Goal: Task Accomplishment & Management: Complete application form

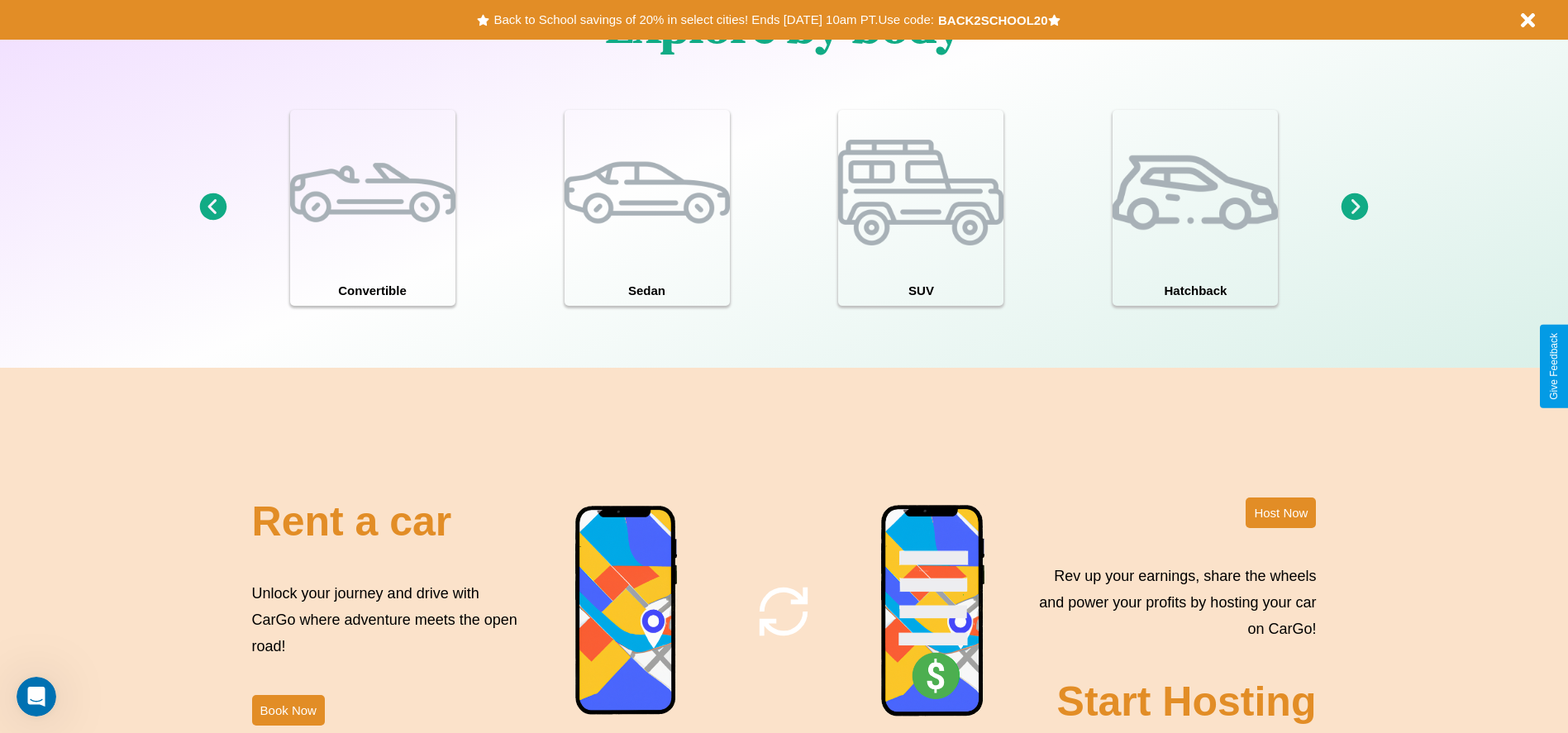
scroll to position [2371, 0]
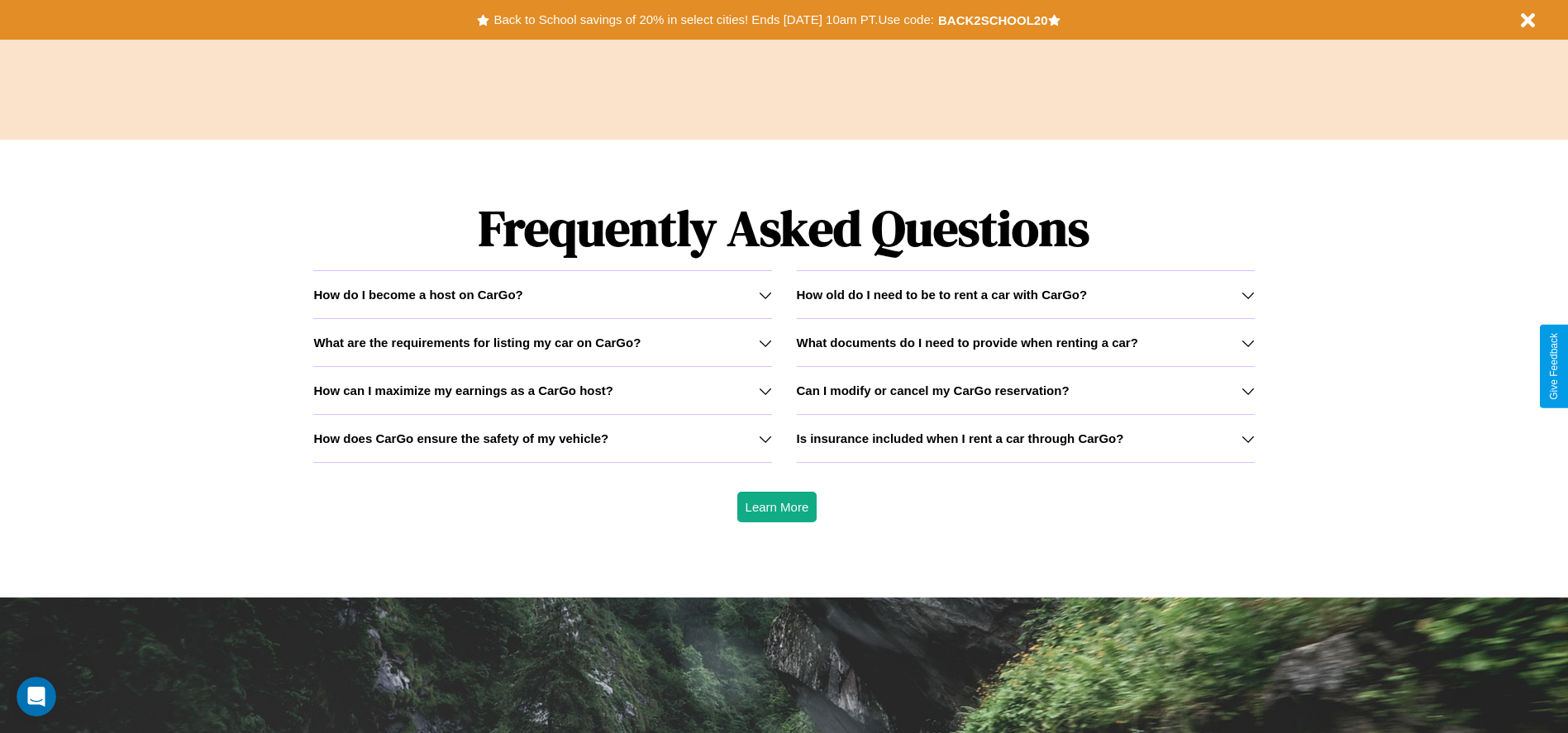
click at [1248, 342] on icon at bounding box center [1248, 342] width 13 height 13
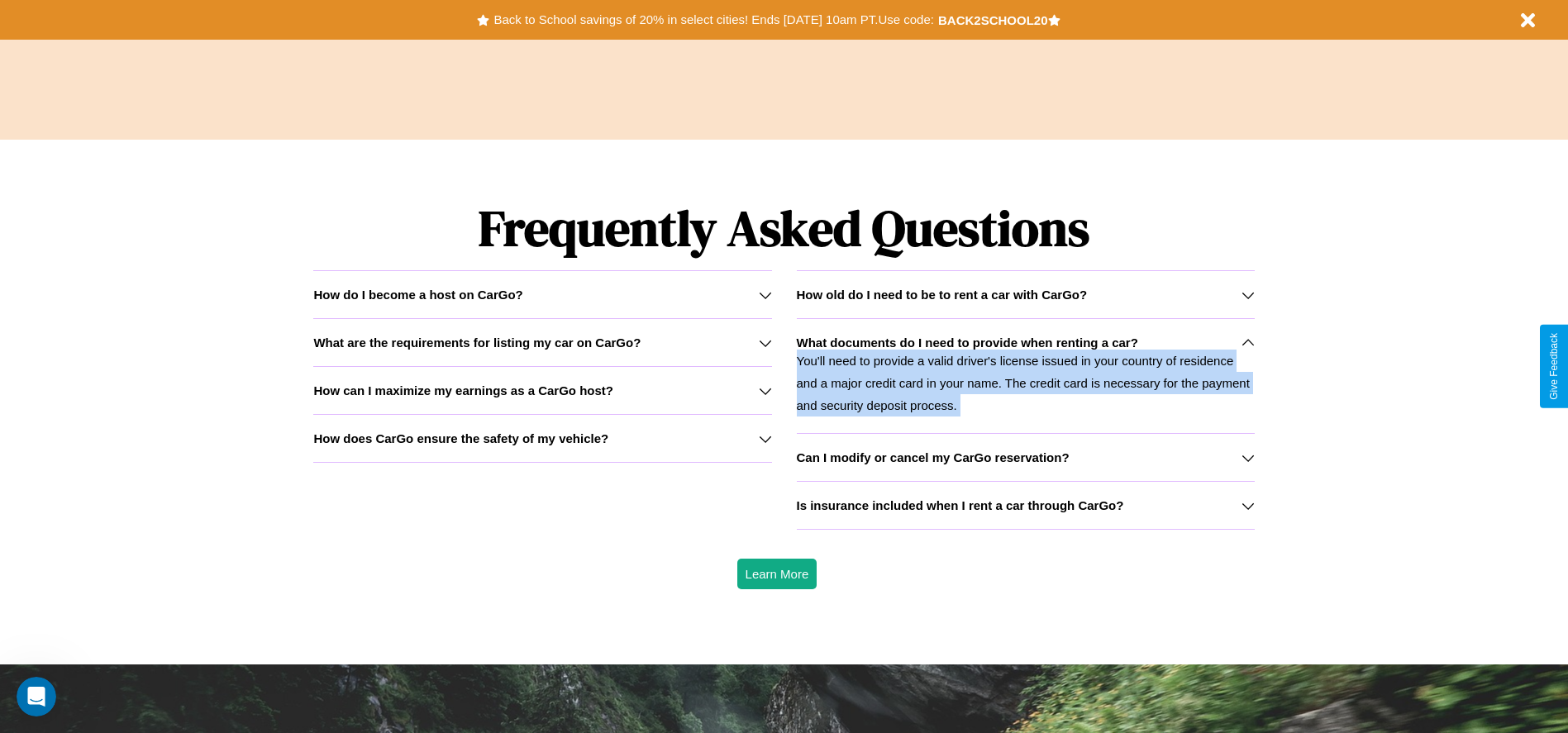
click at [1025, 375] on p "You'll need to provide a valid driver's license issued in your country of resid…" at bounding box center [1026, 383] width 458 height 67
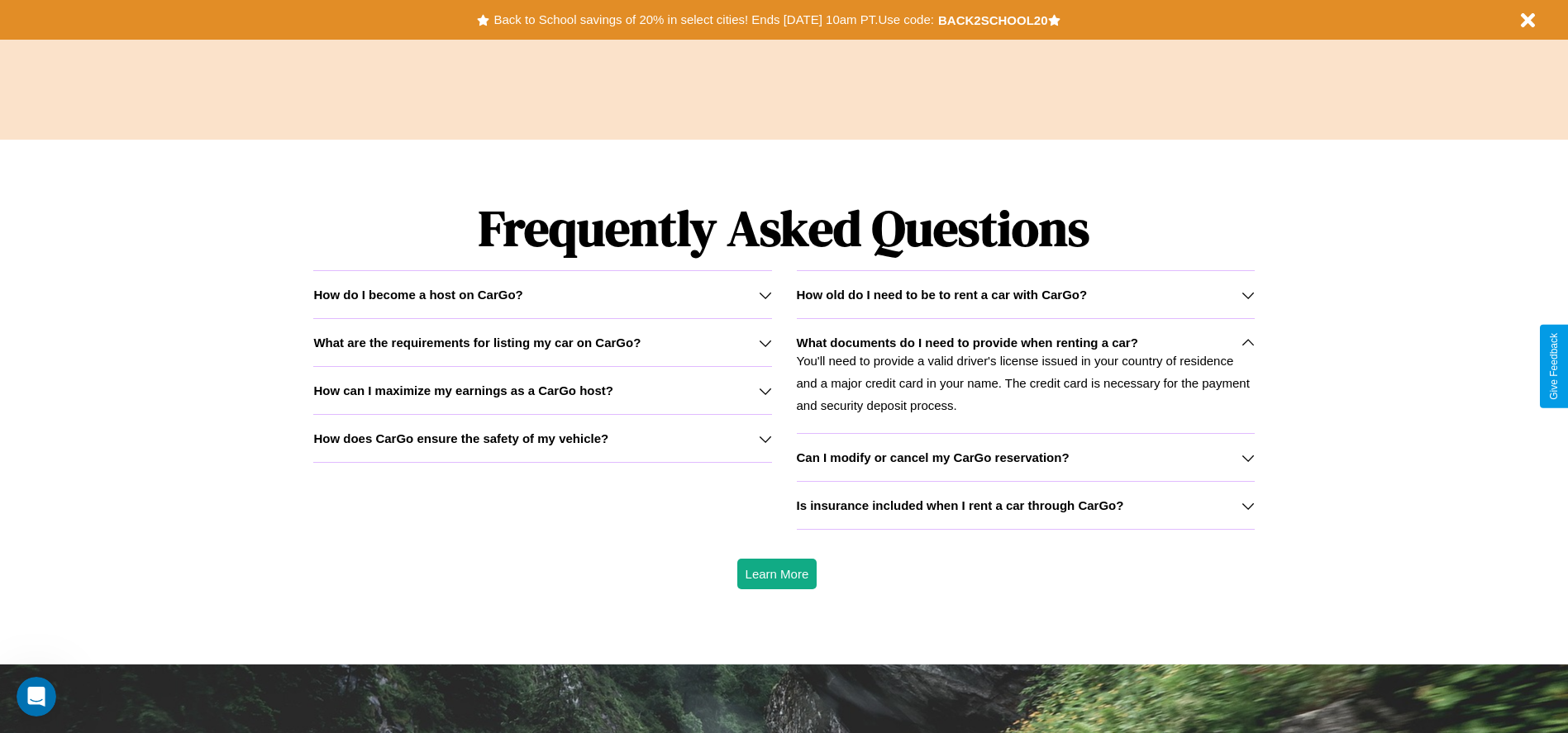
click at [765, 438] on icon at bounding box center [765, 439] width 13 height 13
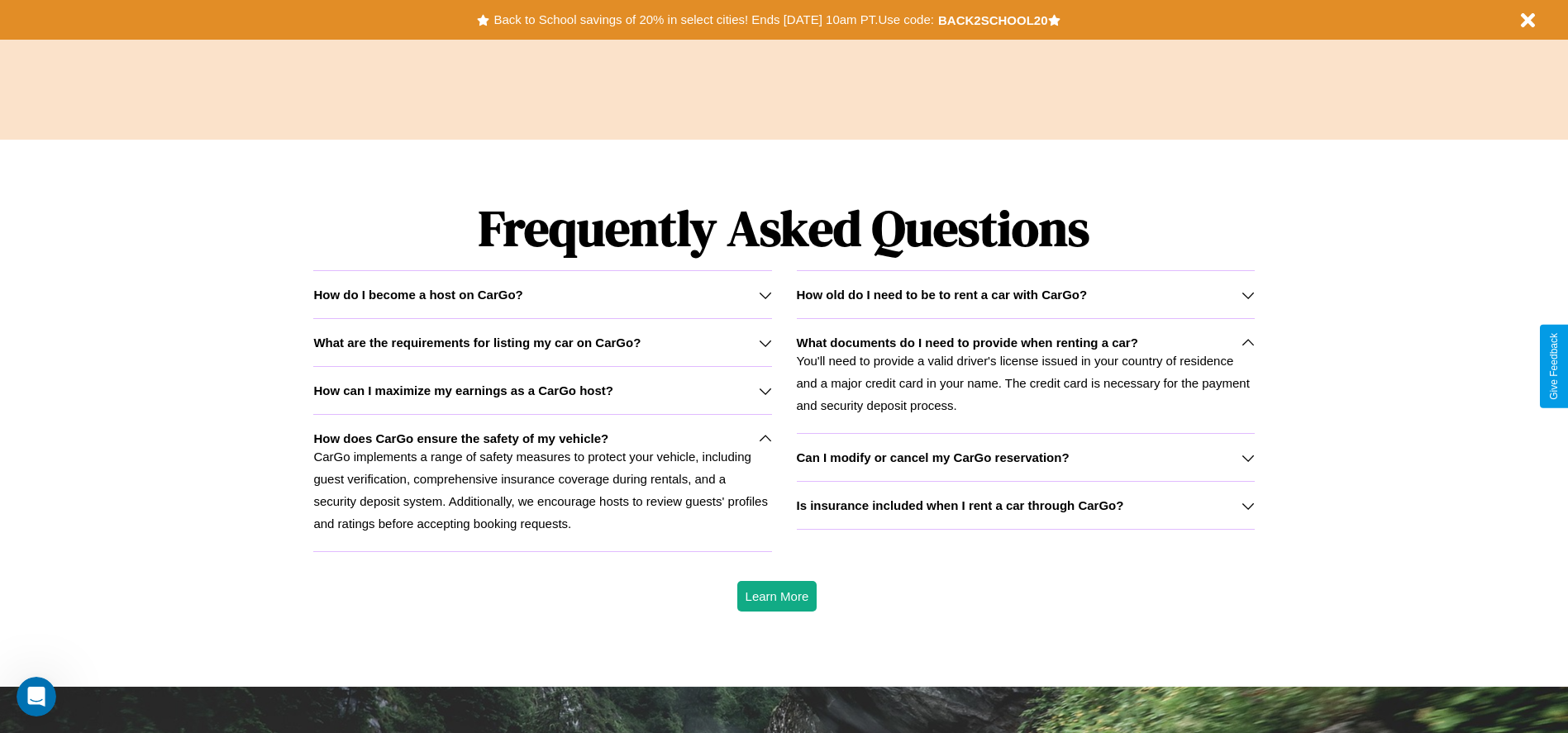
click at [542, 391] on h3 "How can I maximize my earnings as a CarGo host?" at bounding box center [463, 390] width 300 height 14
click at [765, 342] on icon at bounding box center [765, 342] width 13 height 13
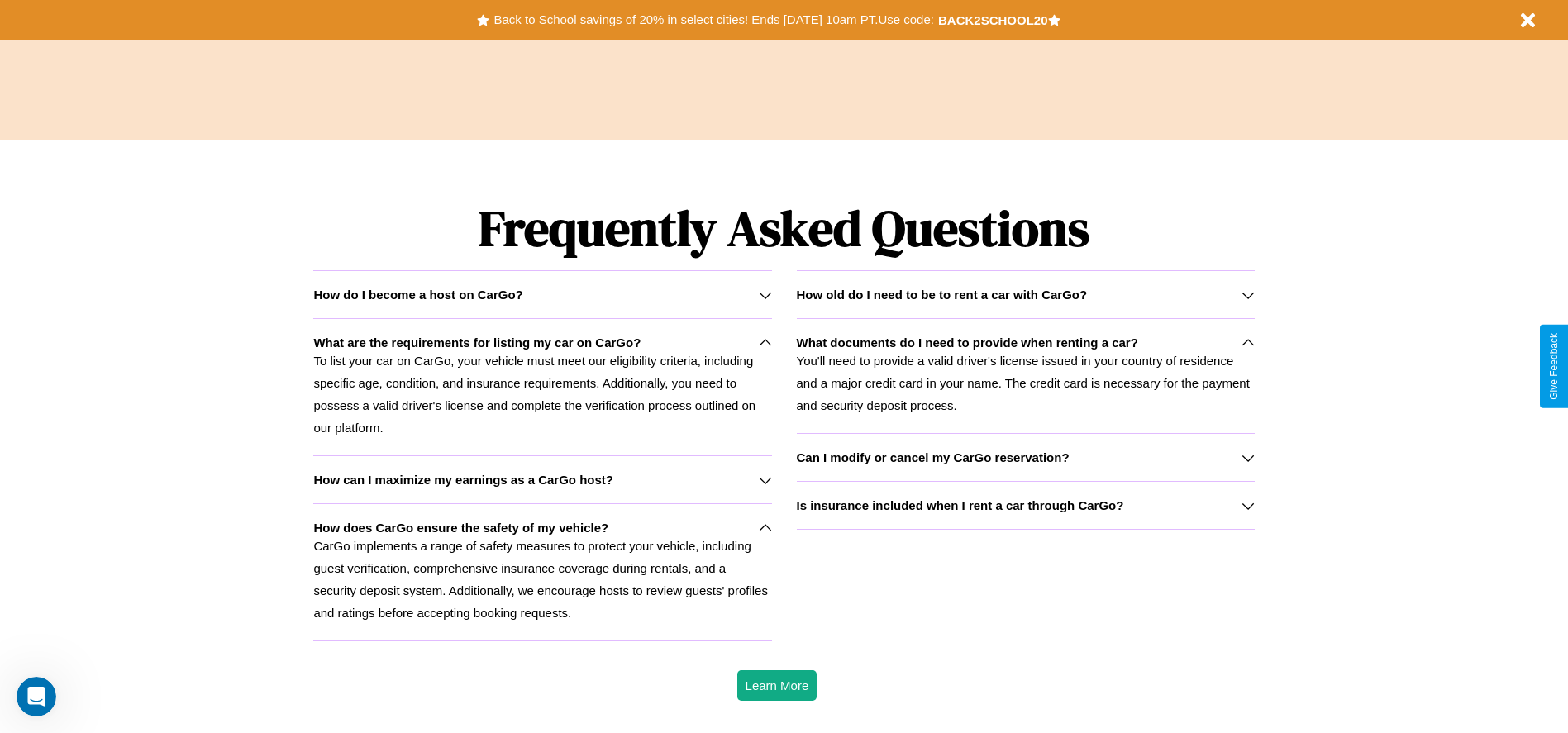
click at [542, 572] on p "CarGo implements a range of safety measures to protect your vehicle, including …" at bounding box center [541, 579] width 458 height 89
click at [542, 479] on h3 "How can I maximize my earnings as a CarGo host?" at bounding box center [463, 479] width 300 height 14
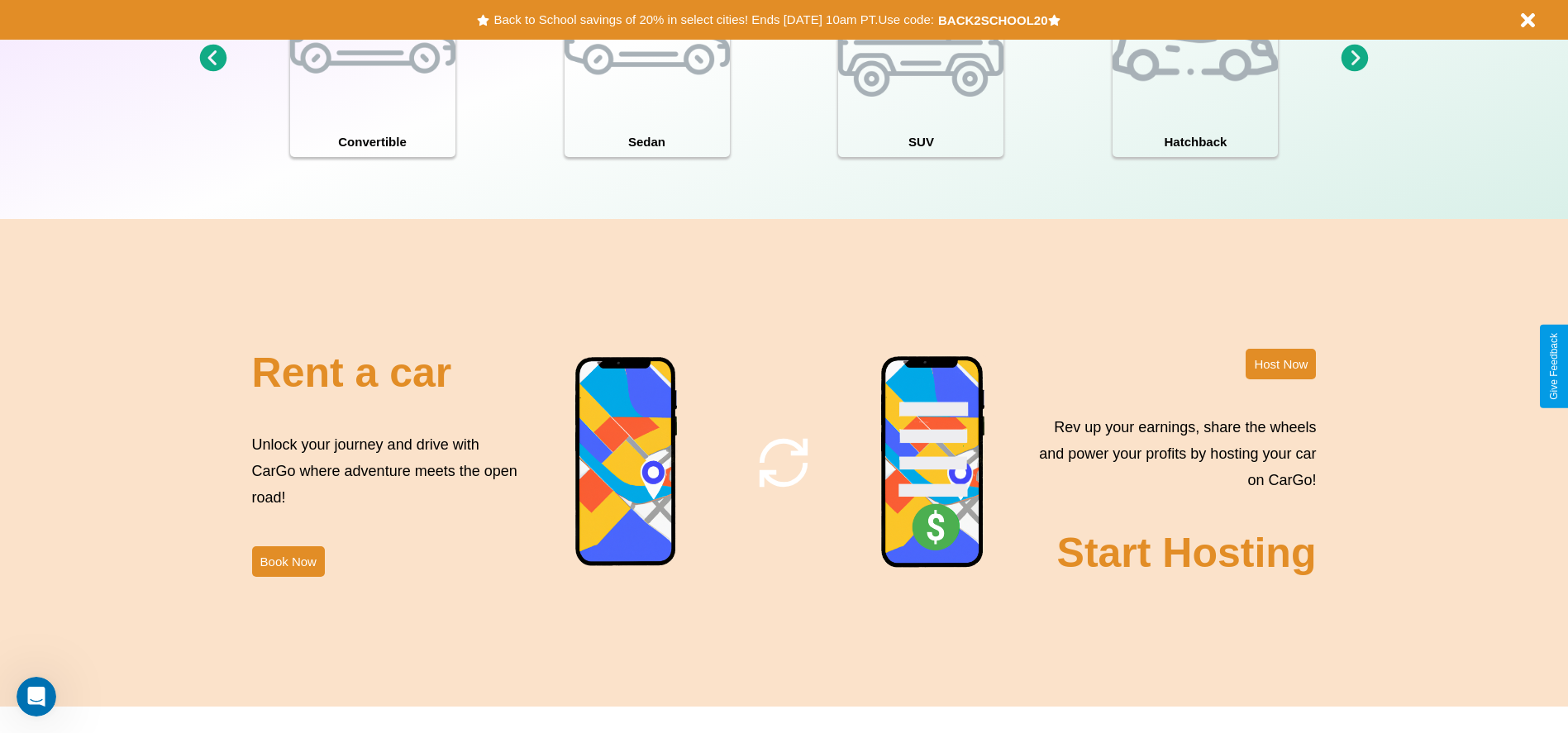
scroll to position [1802, 0]
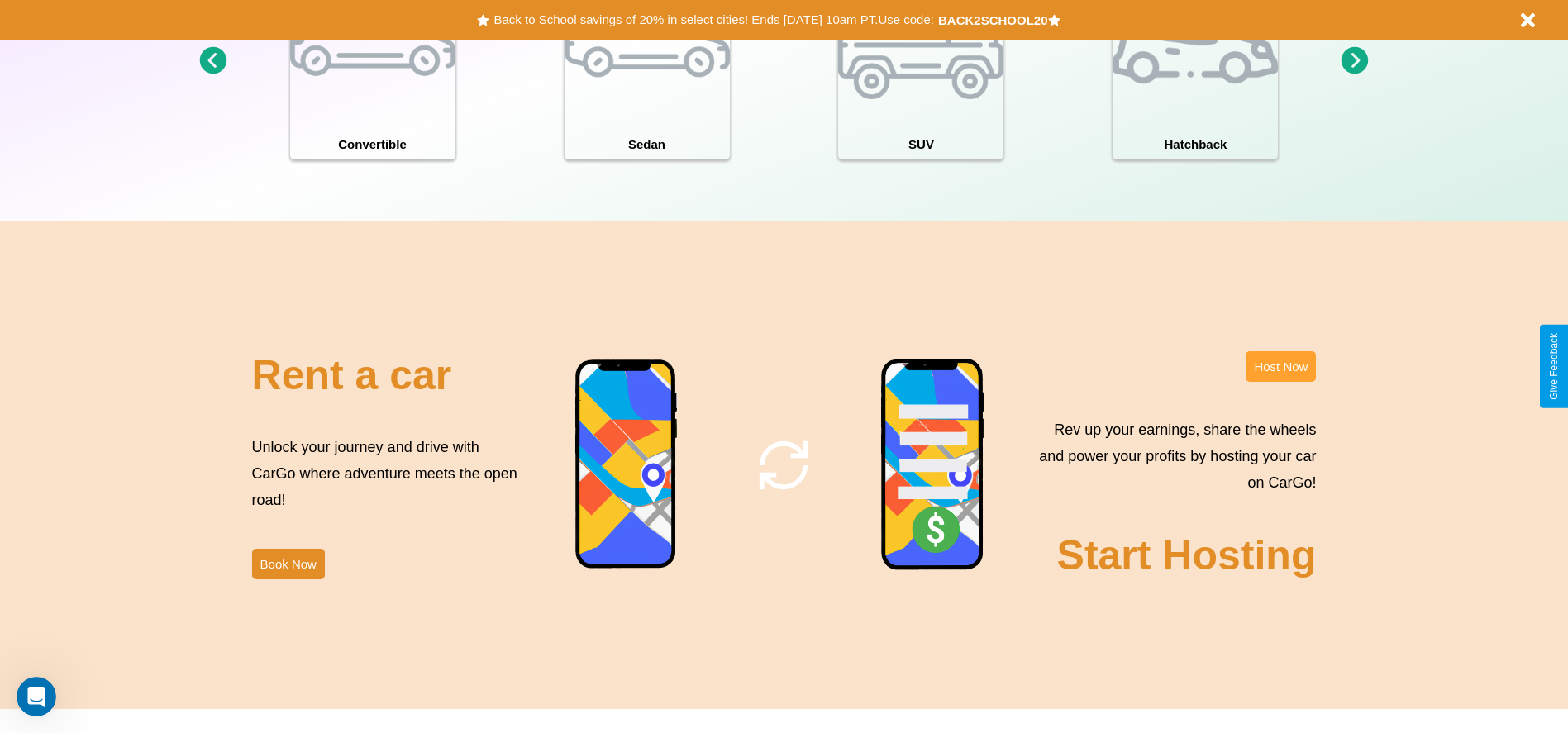
click at [1280, 366] on button "Host Now" at bounding box center [1281, 366] width 70 height 31
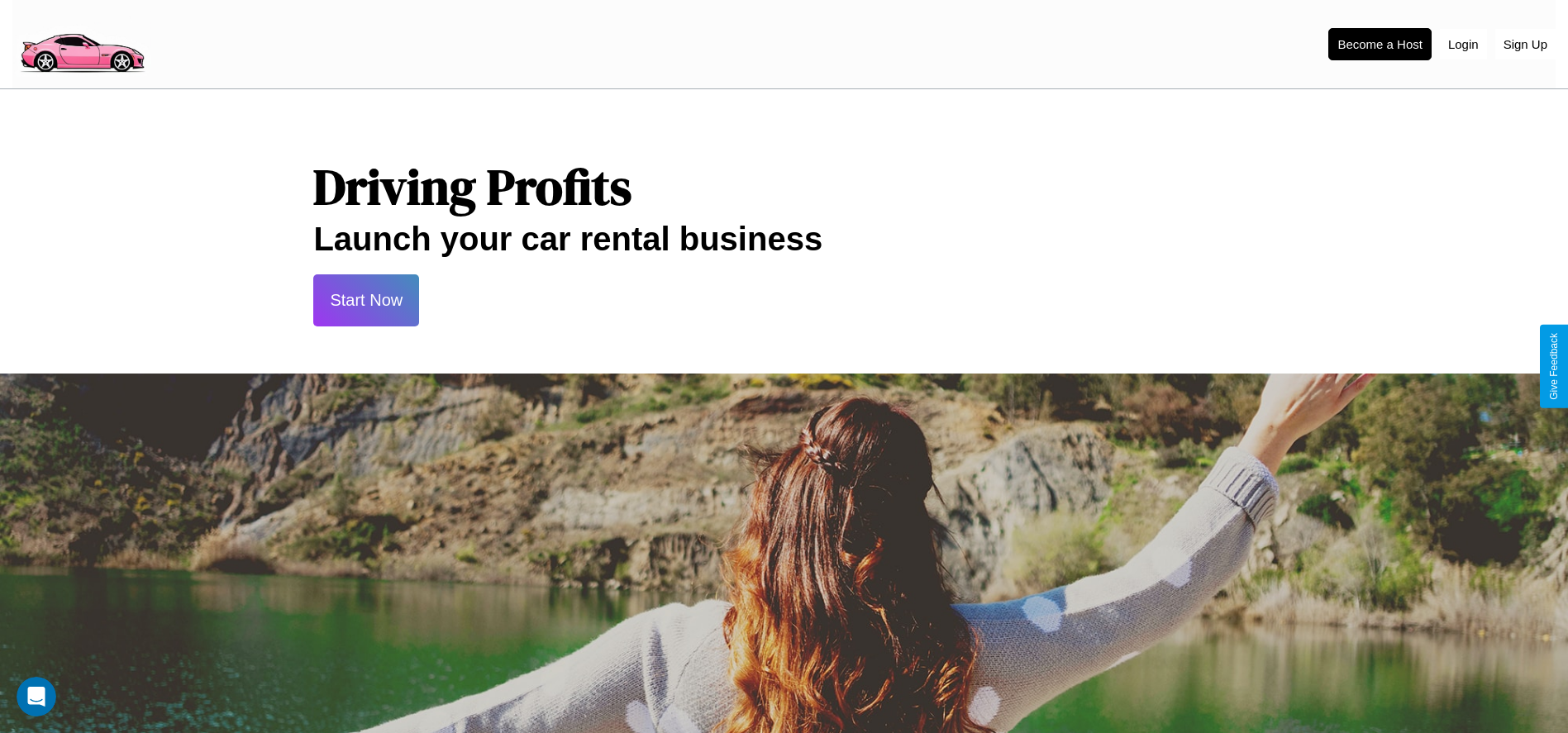
click at [367, 300] on button "Start Now" at bounding box center [366, 300] width 106 height 52
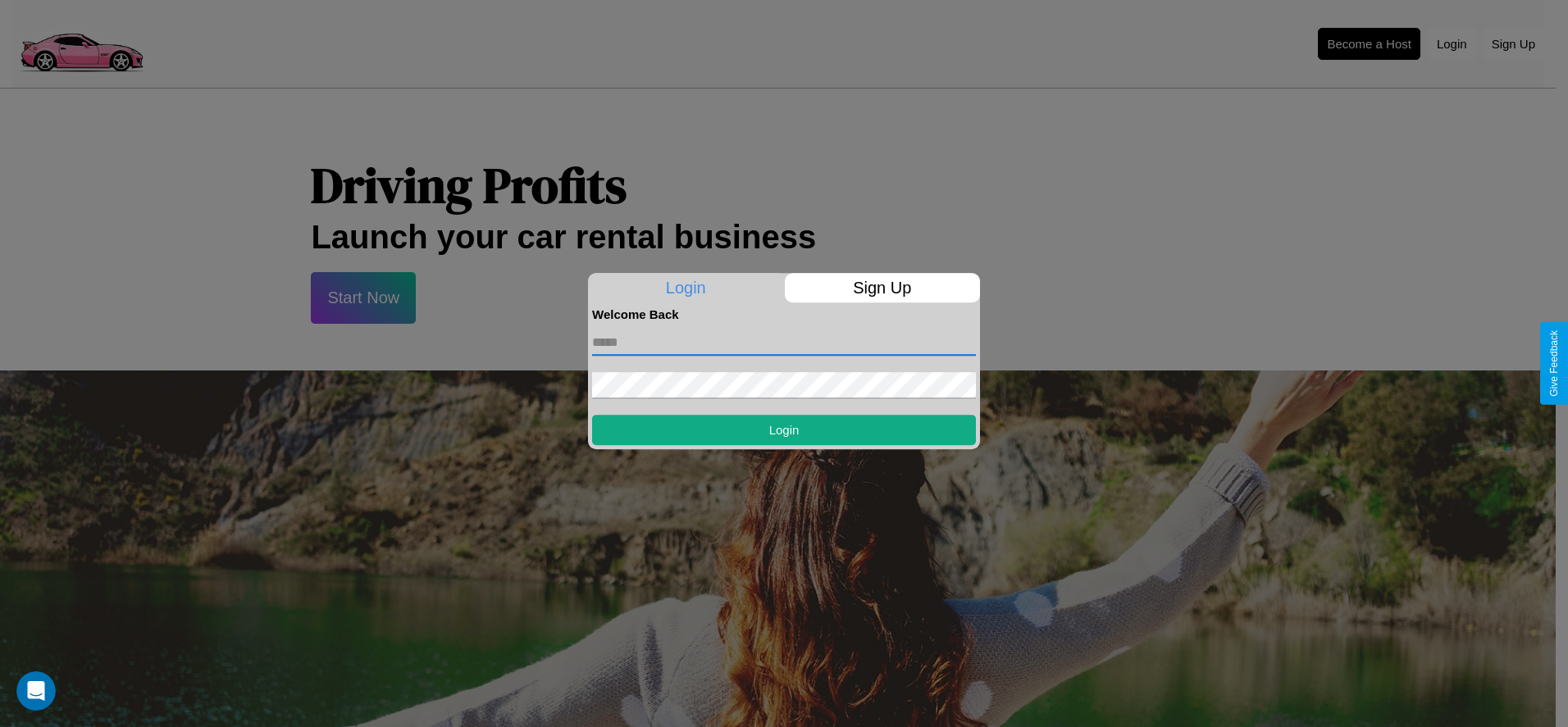
click at [784, 341] on input "text" at bounding box center [784, 342] width 384 height 27
type input "**********"
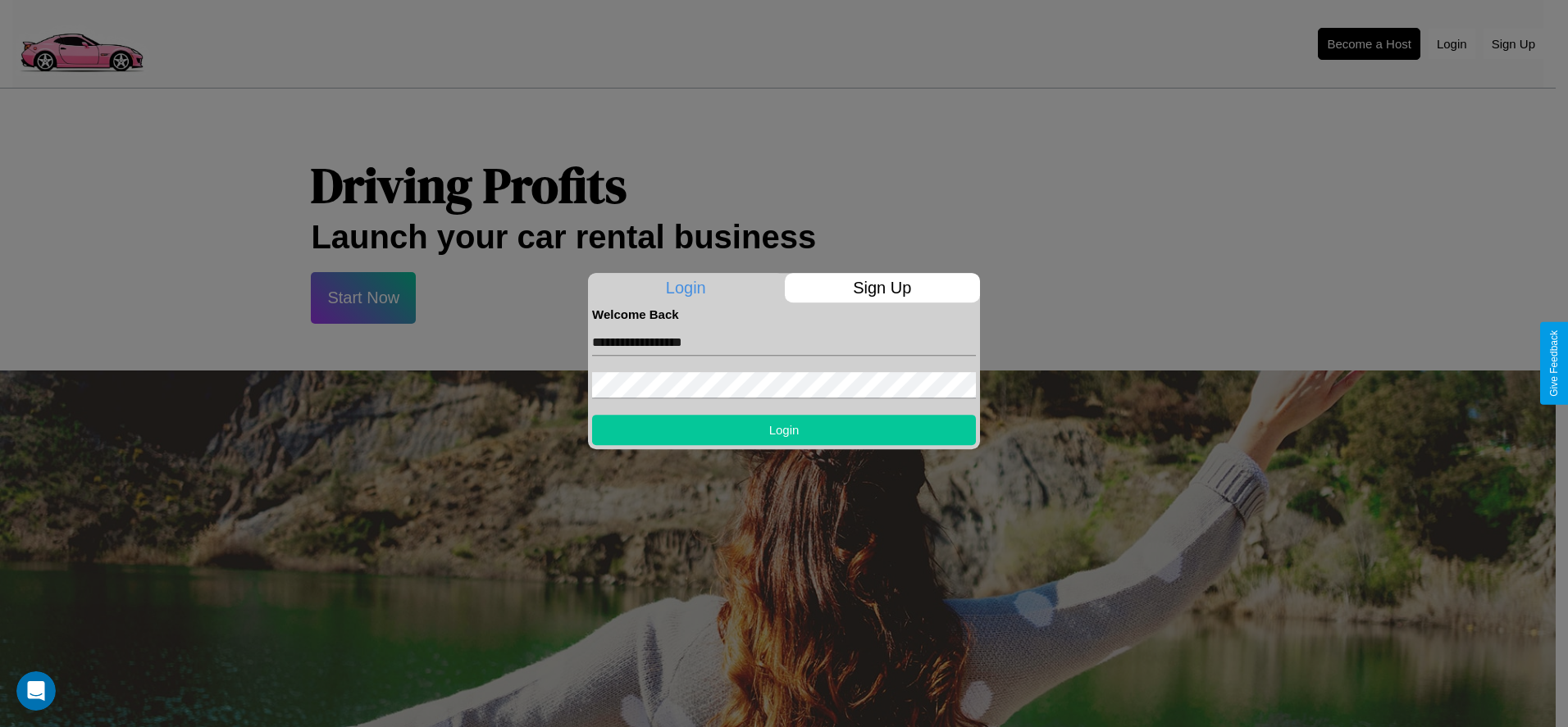
click at [784, 430] on button "Login" at bounding box center [784, 430] width 384 height 30
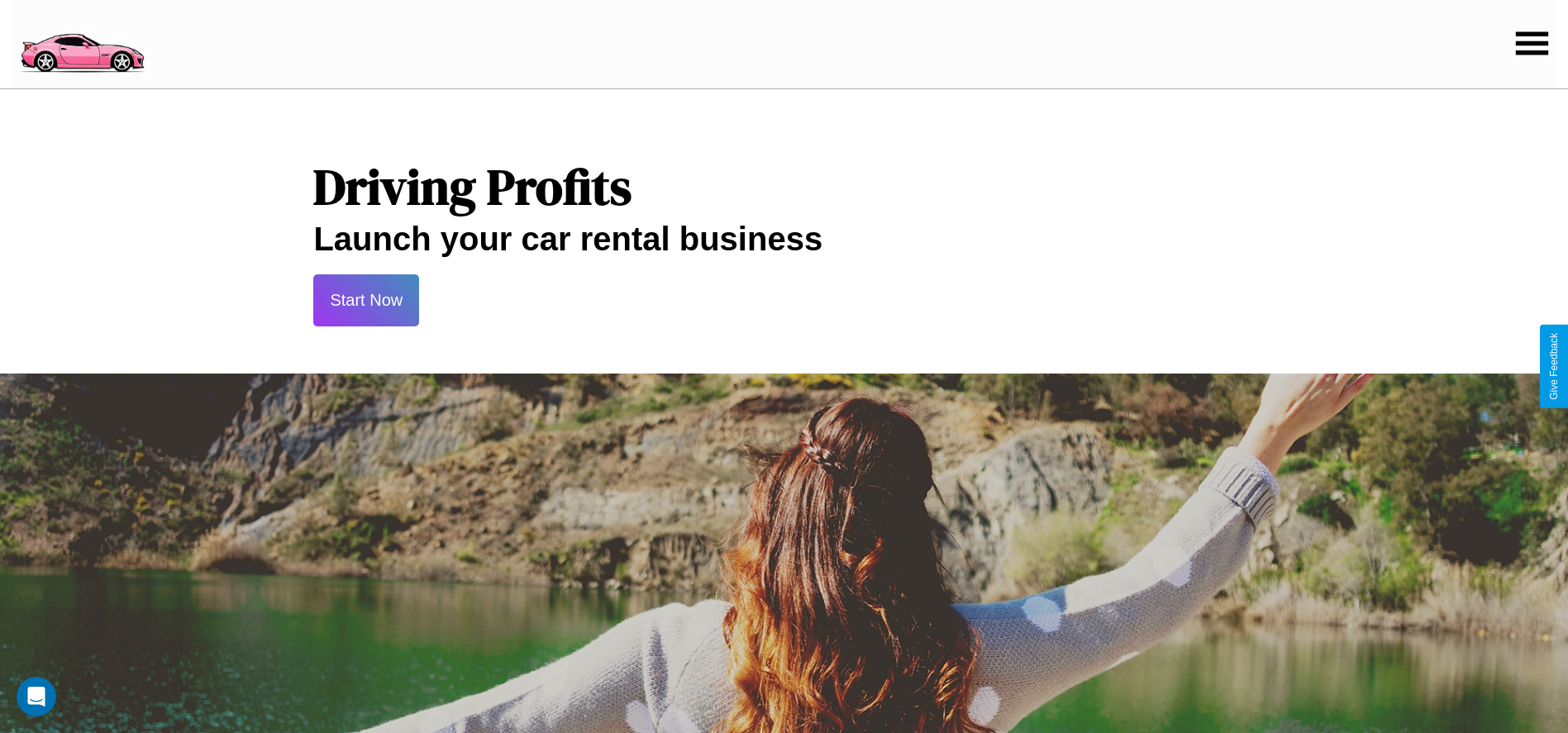
click at [367, 300] on button "Start Now" at bounding box center [366, 300] width 106 height 52
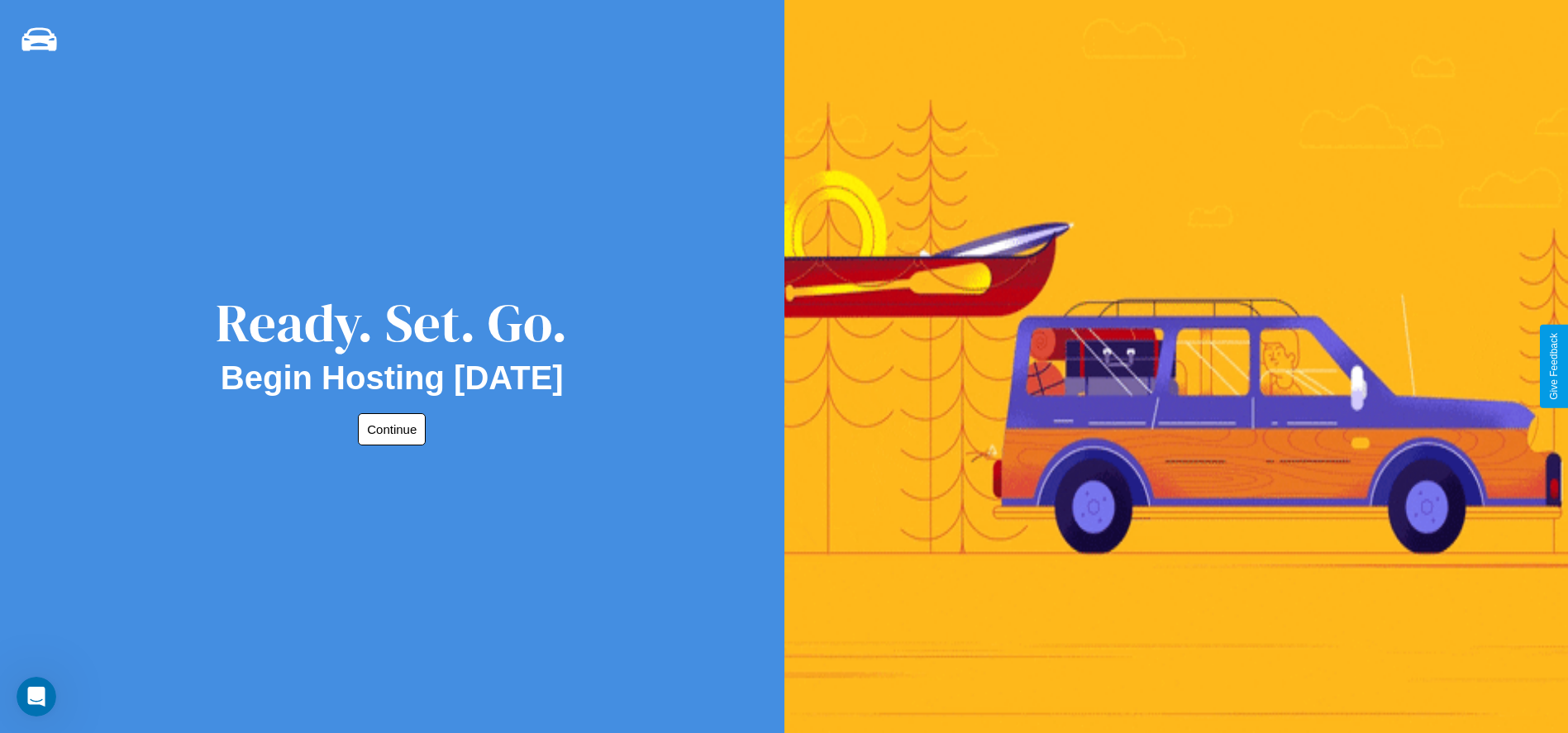
click at [389, 429] on button "Continue" at bounding box center [392, 429] width 68 height 32
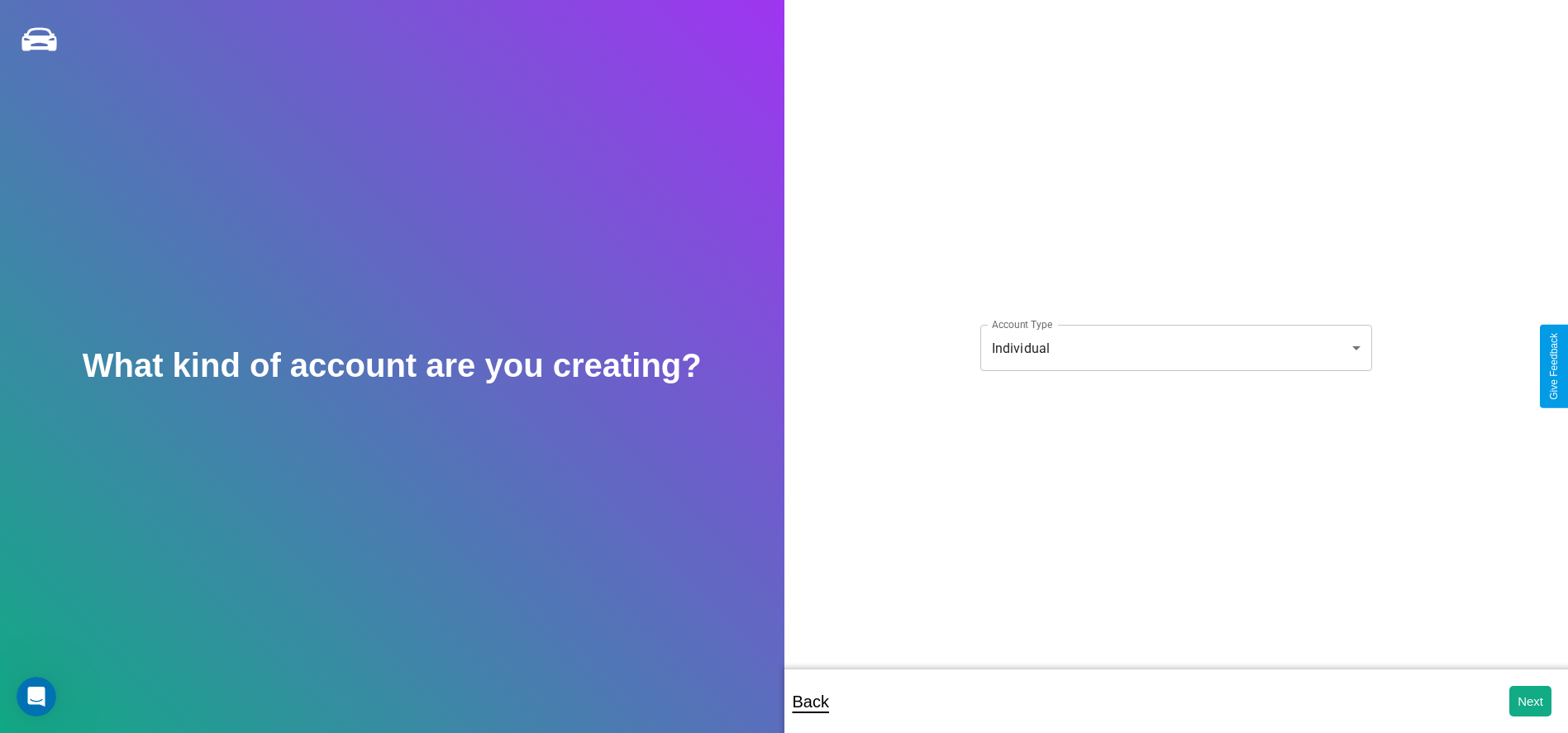
click at [1176, 348] on body "**********" at bounding box center [784, 378] width 1568 height 755
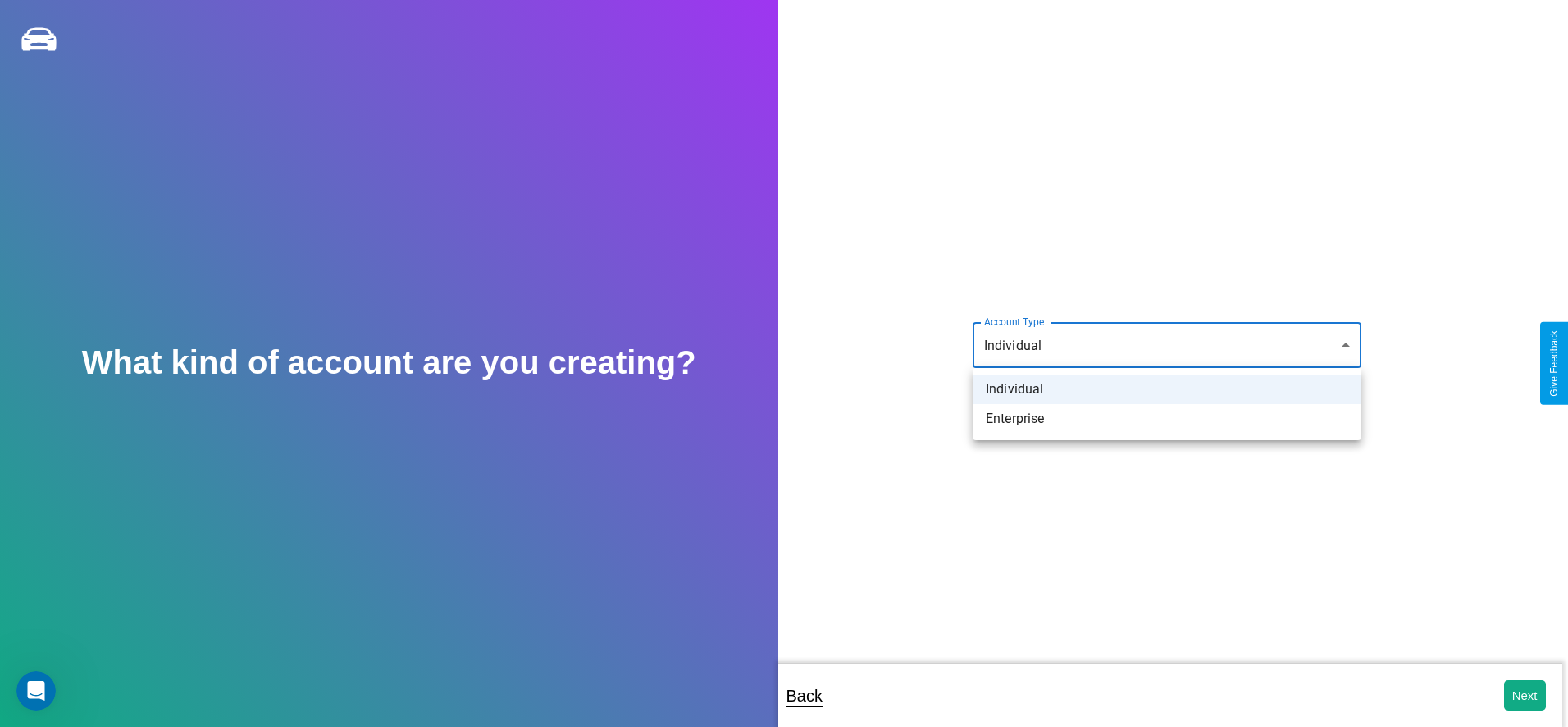
click at [1167, 389] on li "Individual" at bounding box center [1166, 389] width 388 height 29
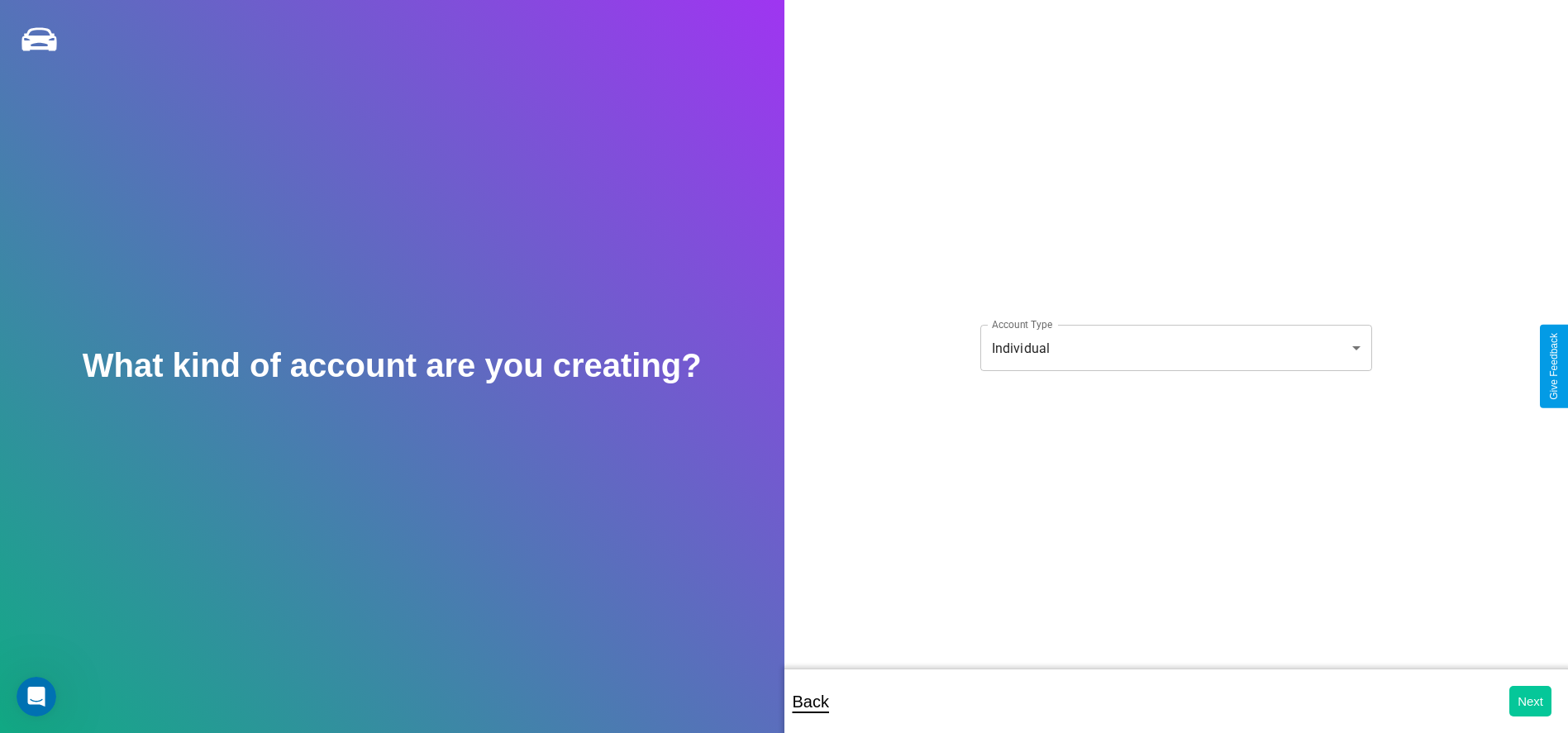
click at [1530, 701] on button "Next" at bounding box center [1531, 701] width 43 height 31
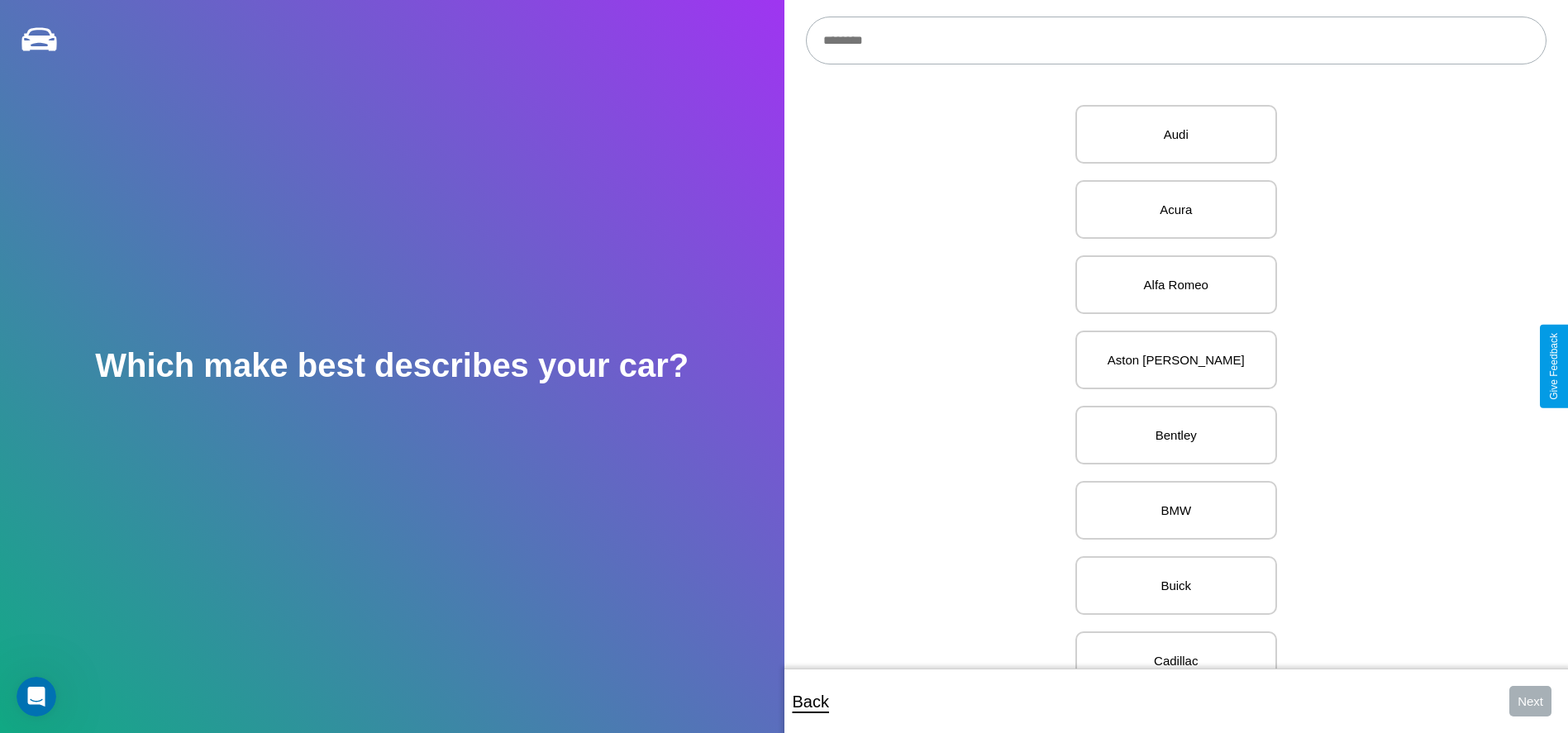
click at [1176, 41] on input "text" at bounding box center [1176, 41] width 740 height 48
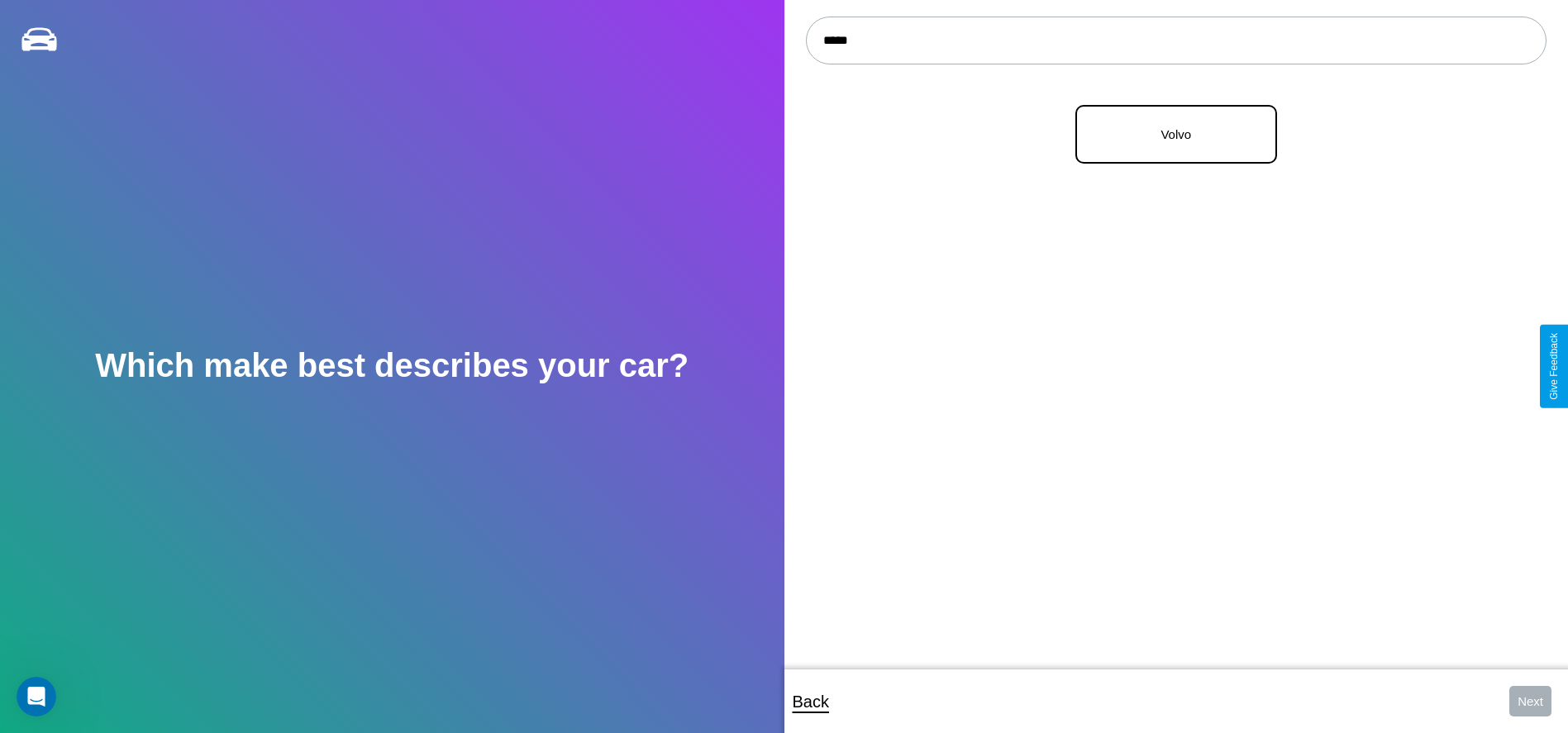
type input "*****"
click at [1170, 135] on p "Volvo" at bounding box center [1176, 134] width 166 height 22
click at [1530, 701] on button "Next" at bounding box center [1531, 701] width 43 height 31
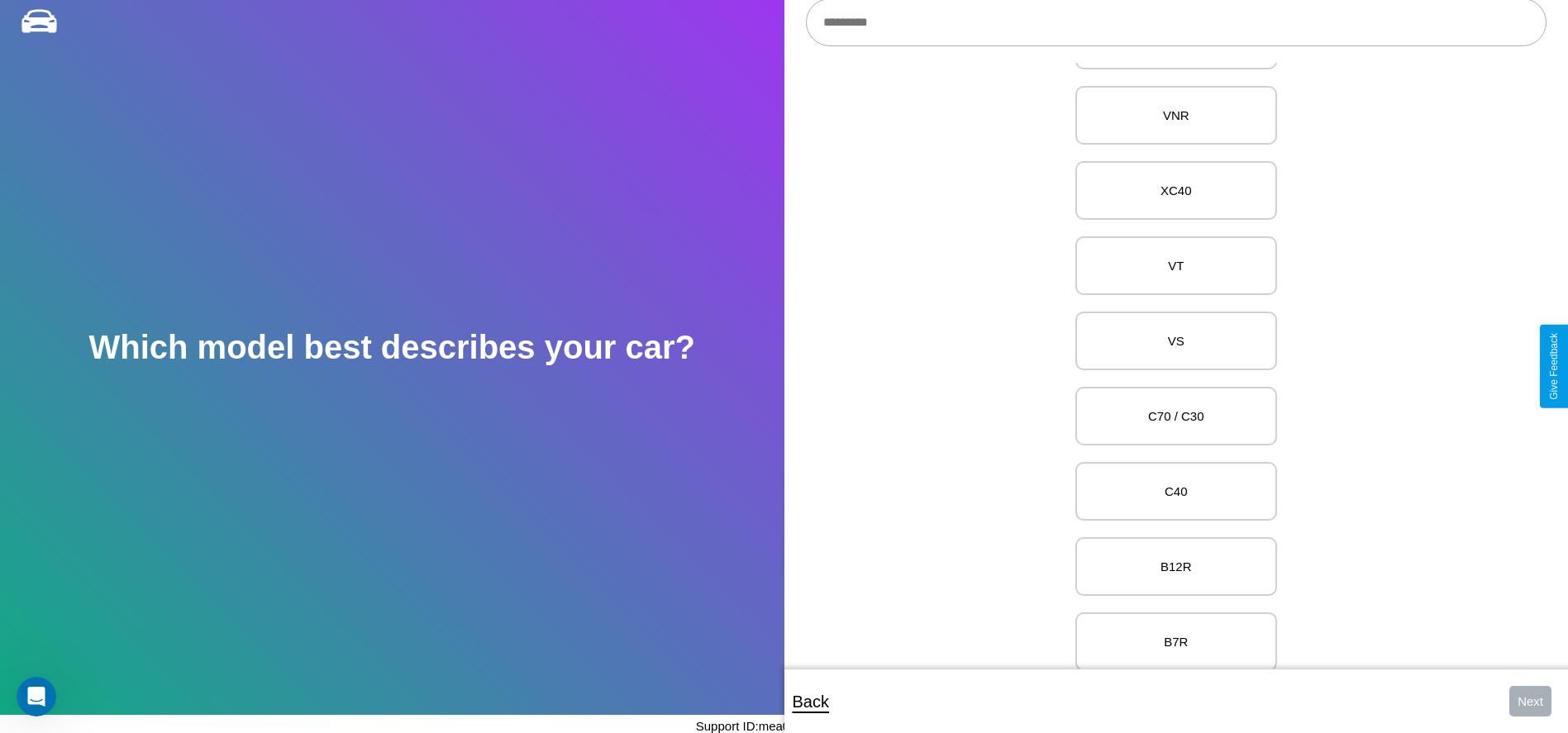
scroll to position [5090, 0]
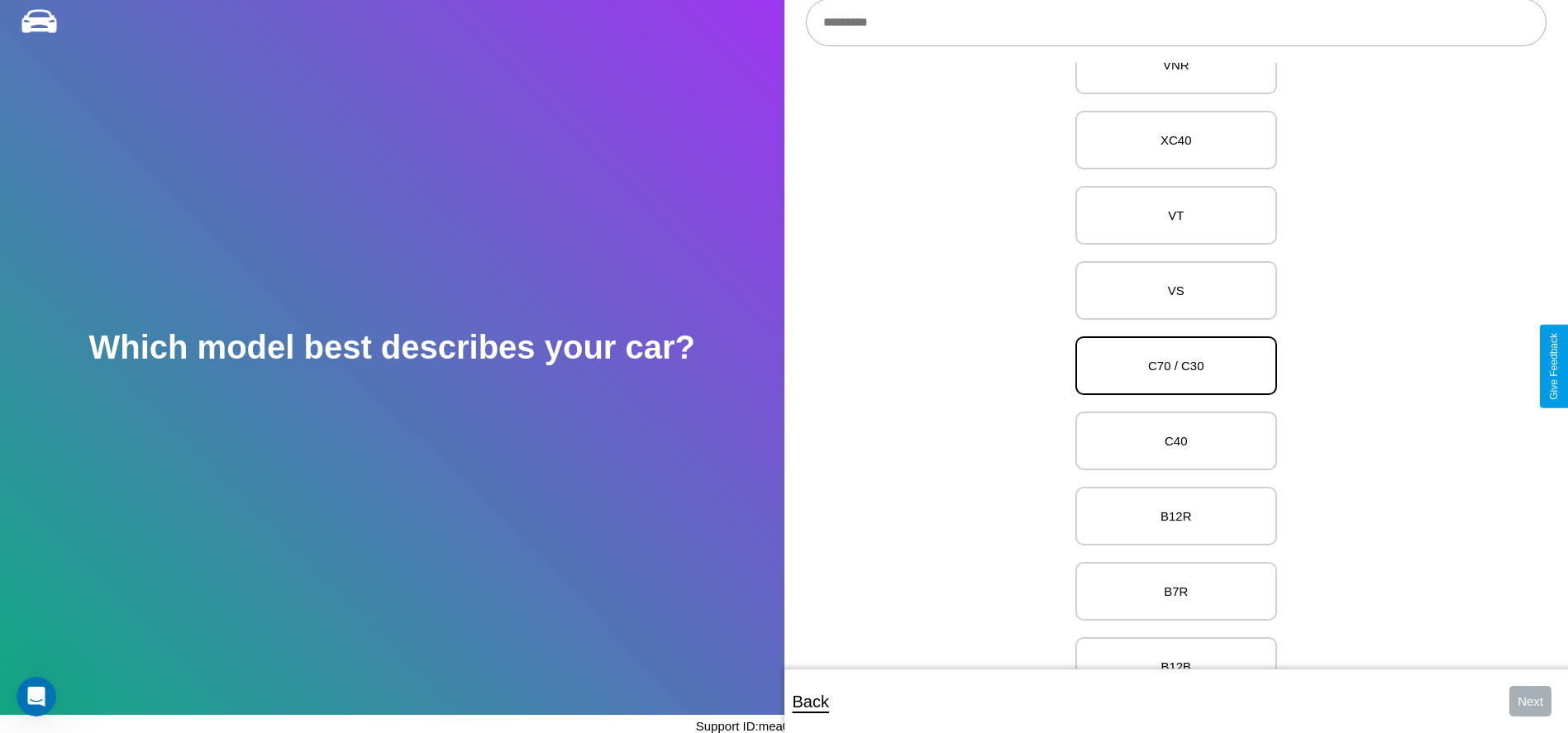
click at [1170, 366] on p "C70 / C30" at bounding box center [1176, 366] width 166 height 22
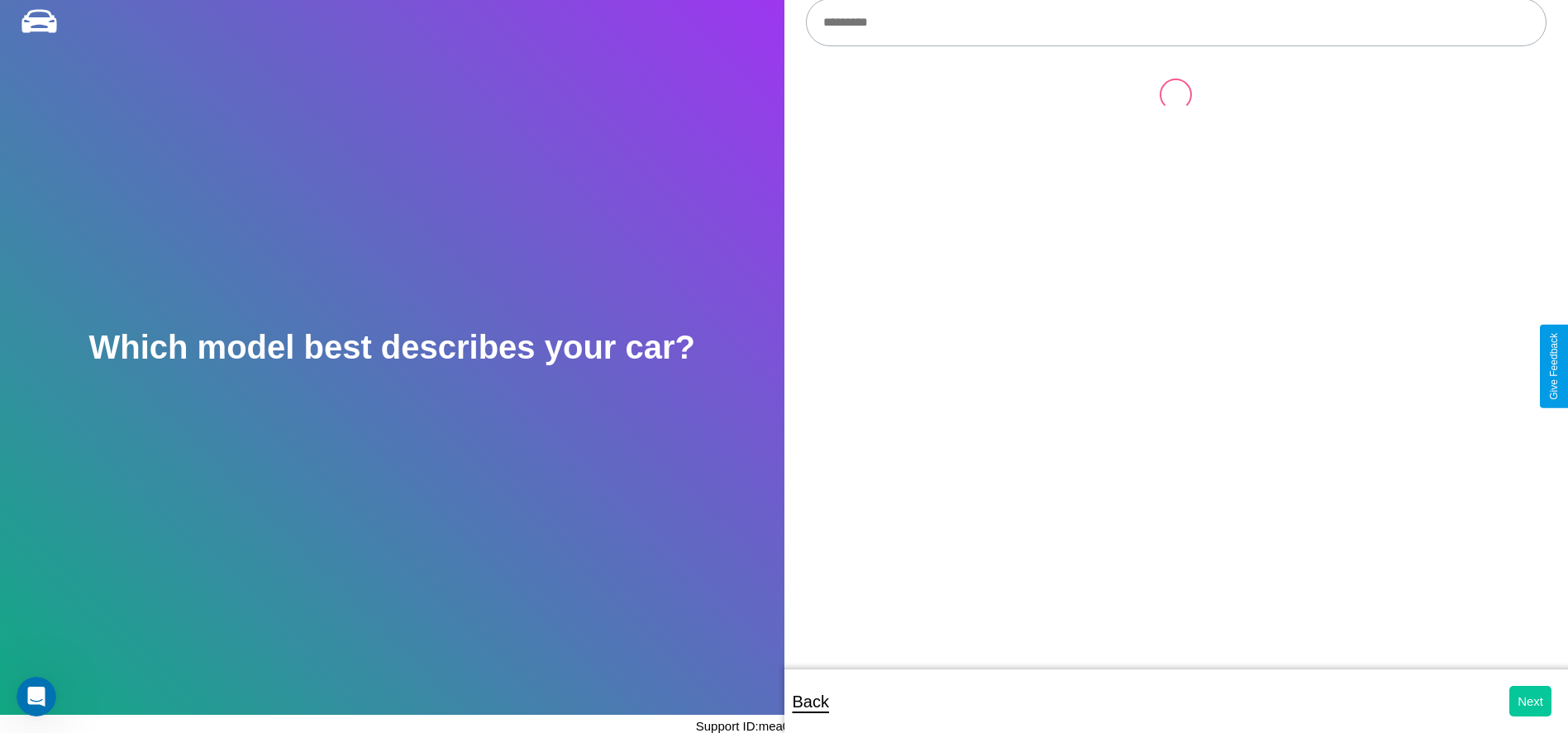
scroll to position [0, 0]
click at [1530, 701] on button "Next" at bounding box center [1531, 701] width 43 height 31
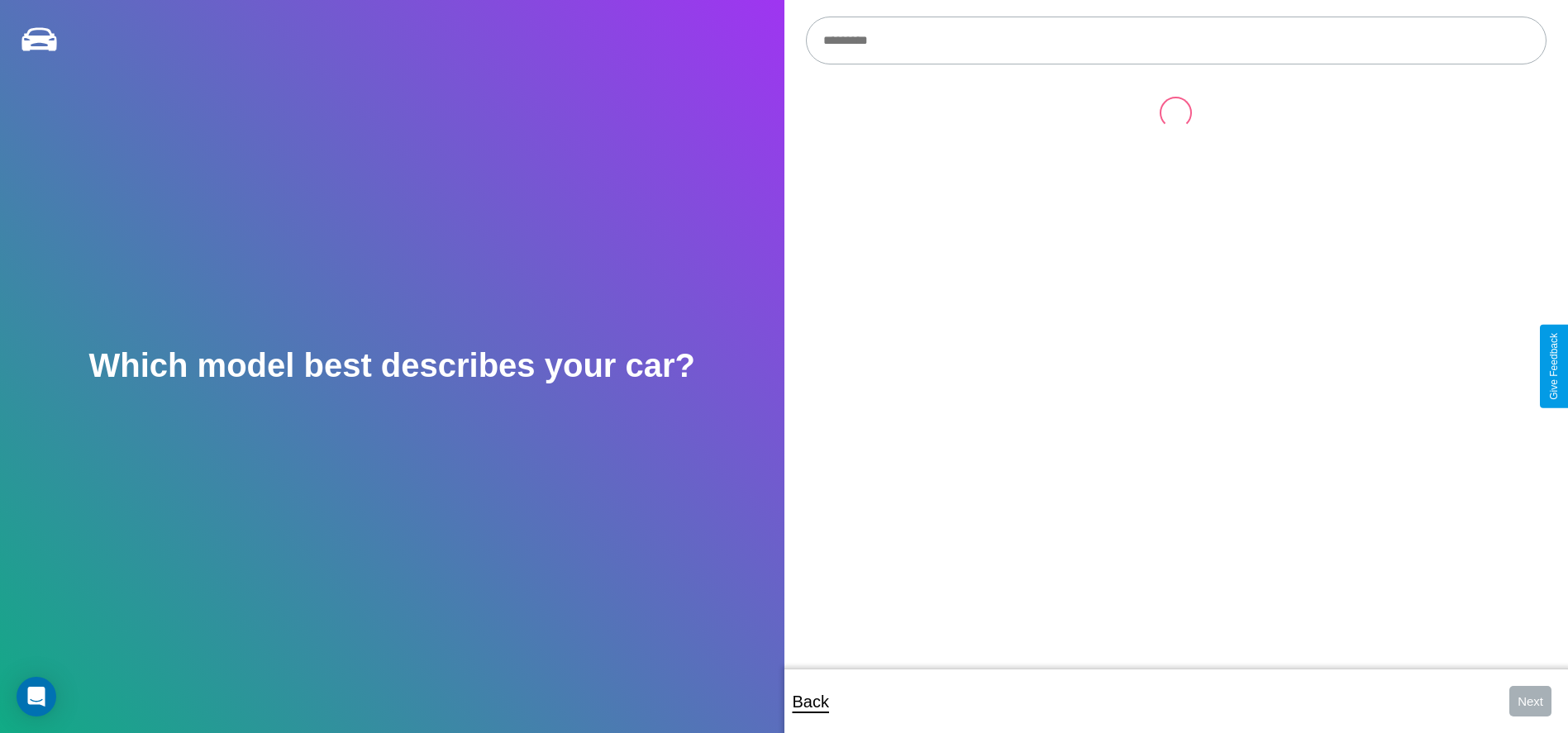
scroll to position [19, 0]
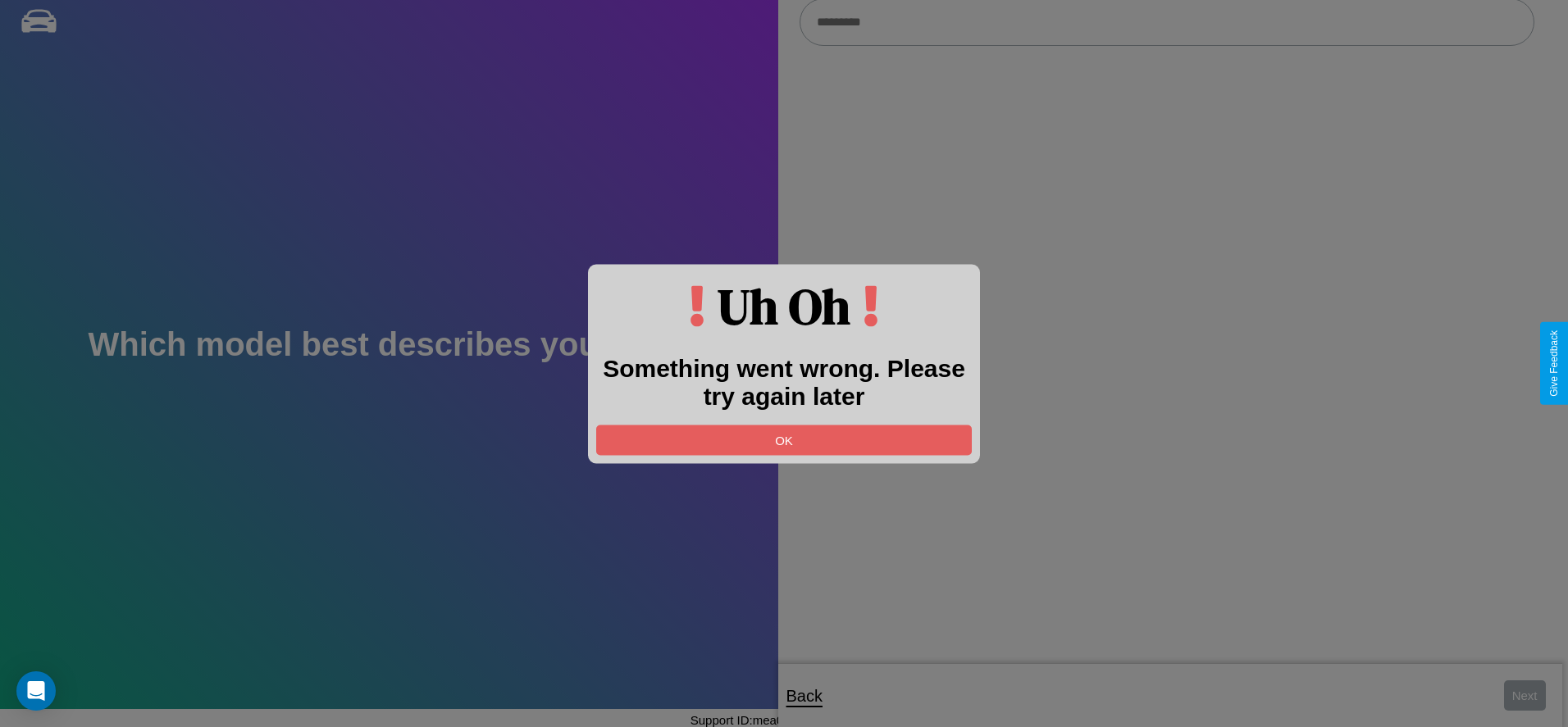
click at [1166, 23] on div at bounding box center [784, 364] width 1568 height 727
